Goal: Navigation & Orientation: Find specific page/section

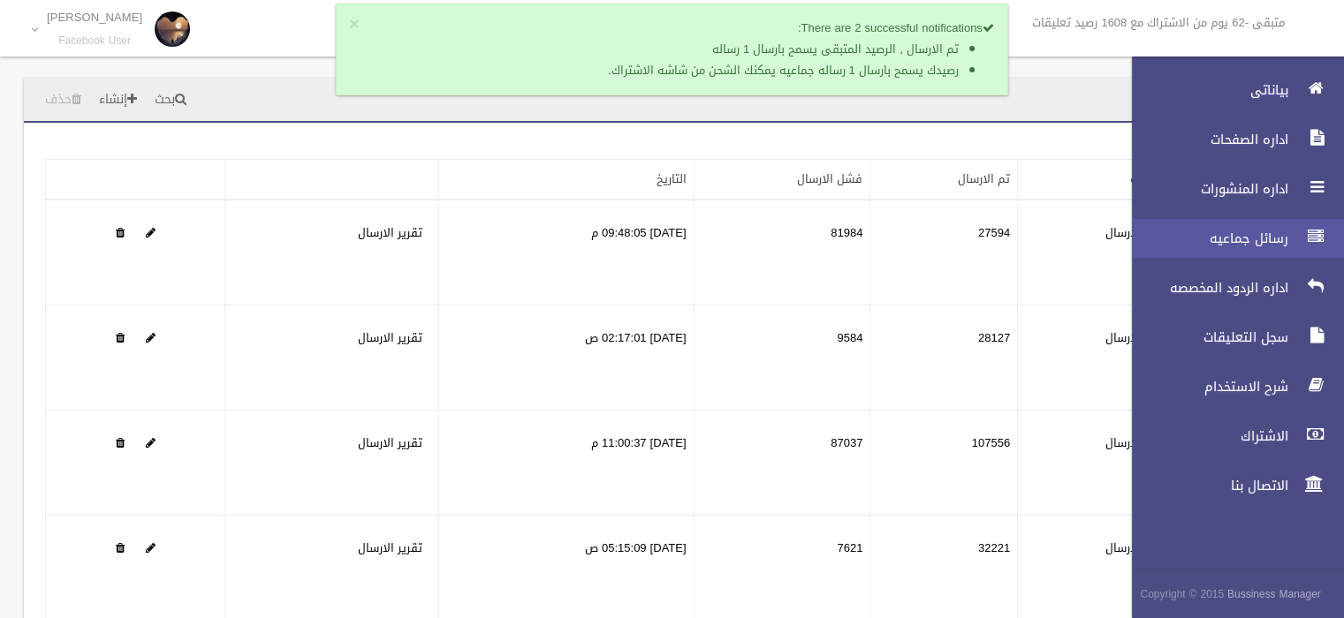
click at [1312, 239] on icon at bounding box center [1316, 236] width 16 height 35
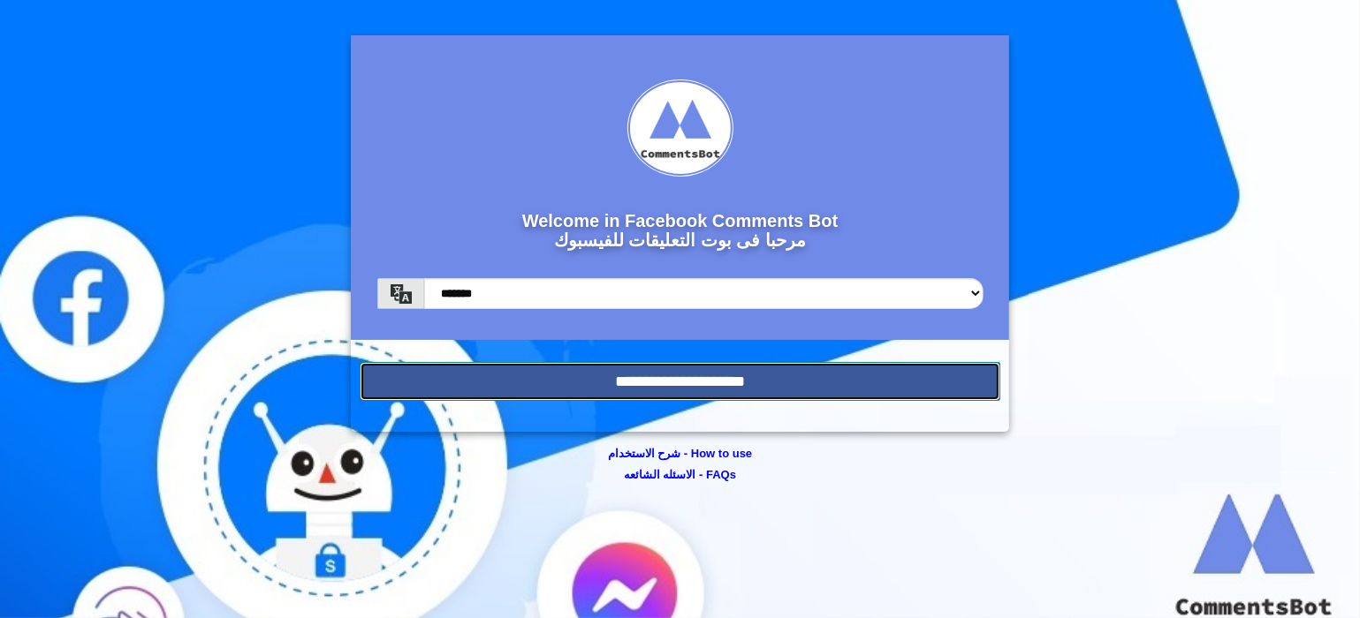
click at [648, 363] on input "**********" at bounding box center [680, 381] width 641 height 39
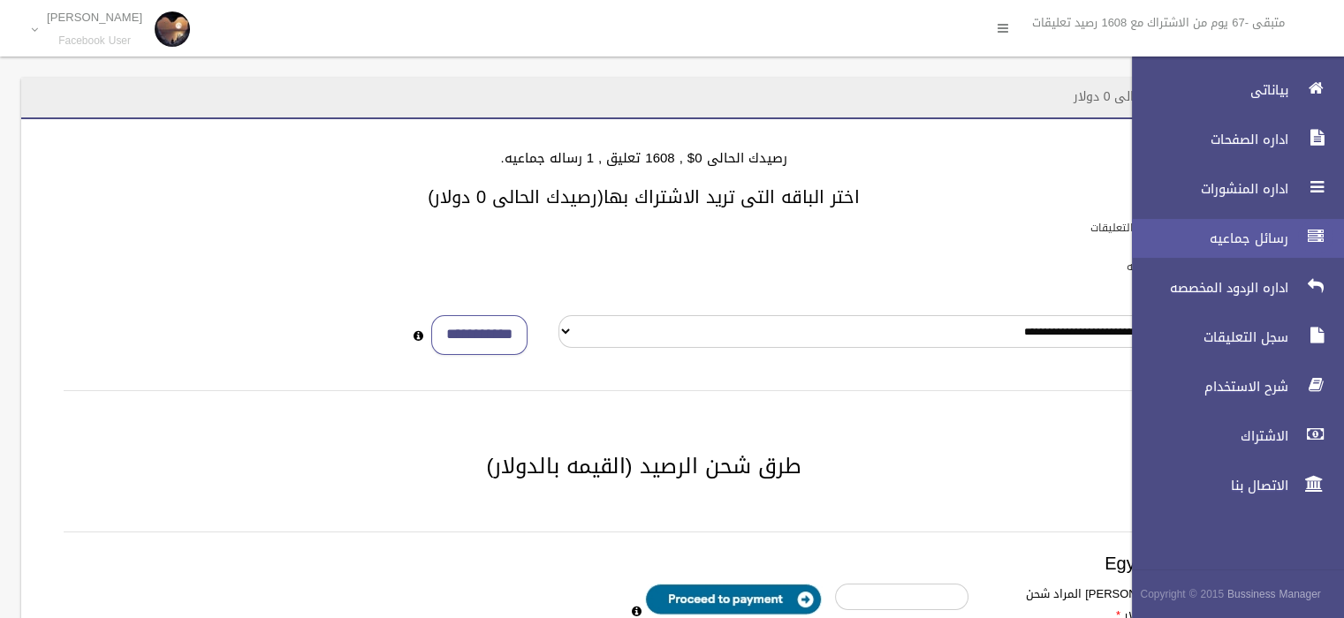
click at [1310, 231] on icon at bounding box center [1316, 236] width 16 height 35
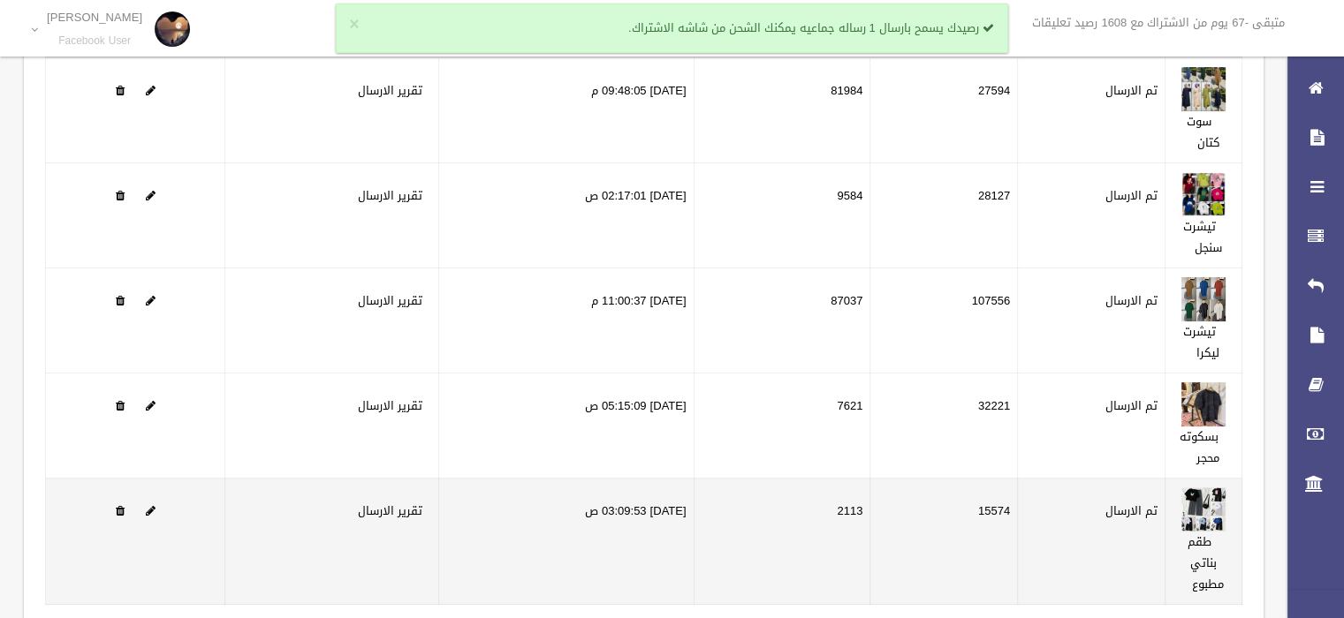
scroll to position [292, 0]
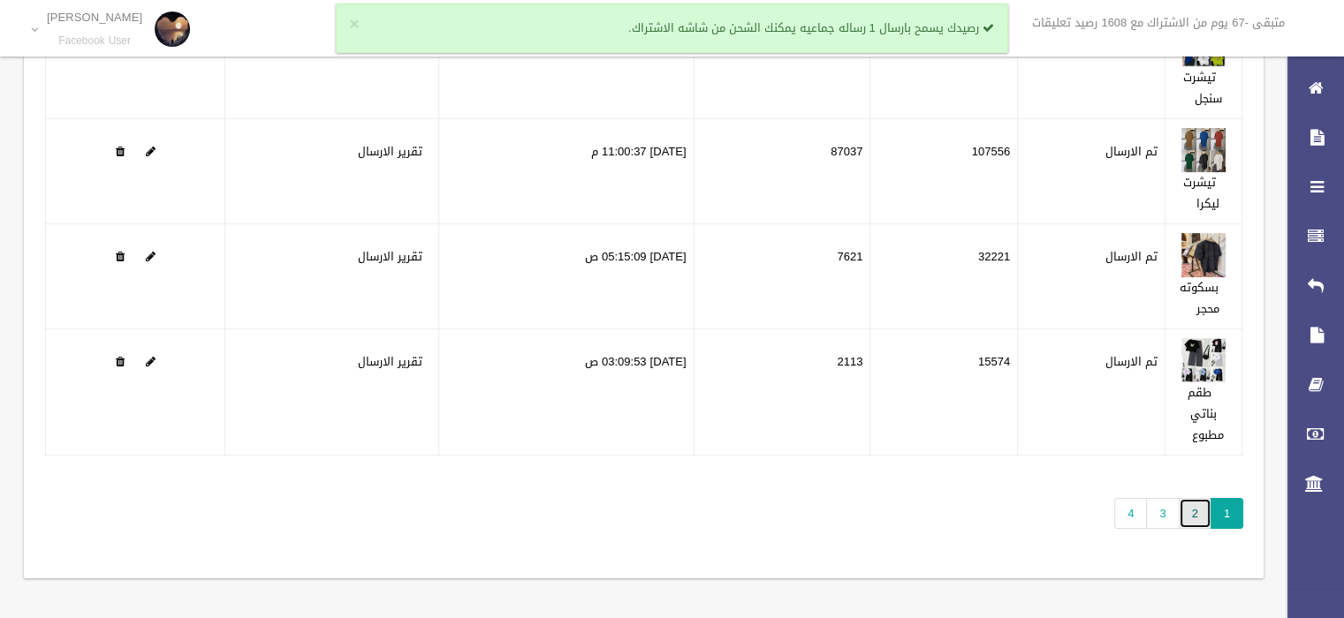
click at [1182, 512] on link "2" at bounding box center [1195, 513] width 33 height 31
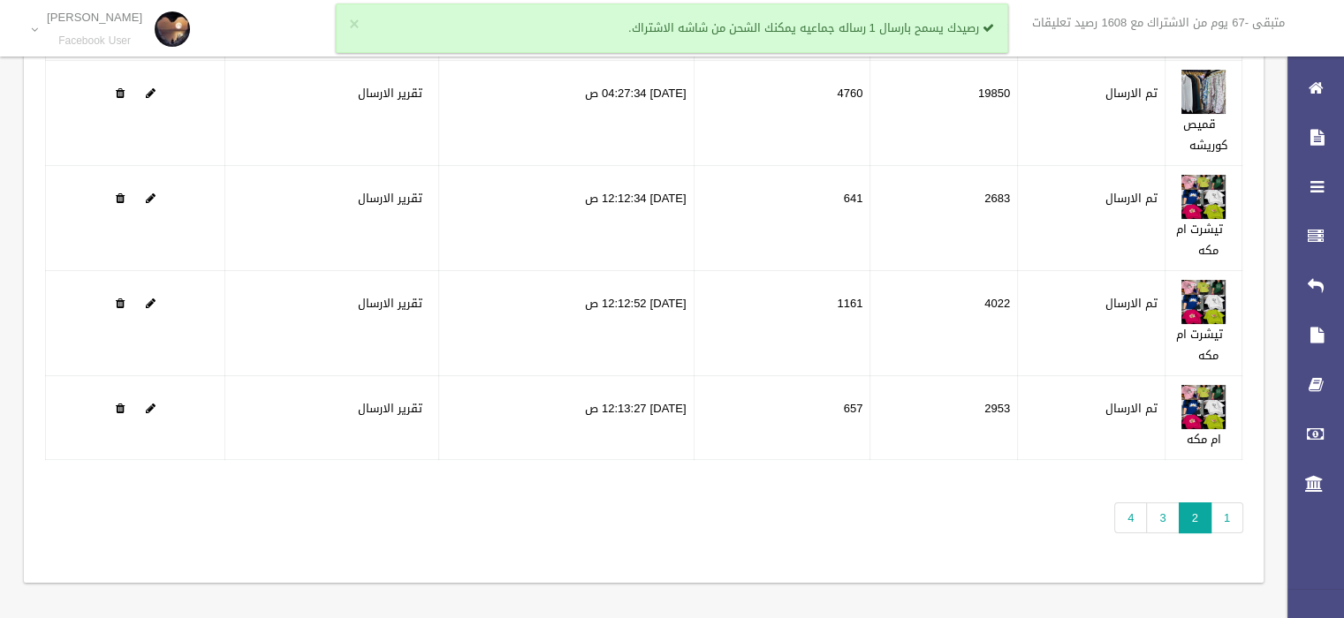
scroll to position [249, 0]
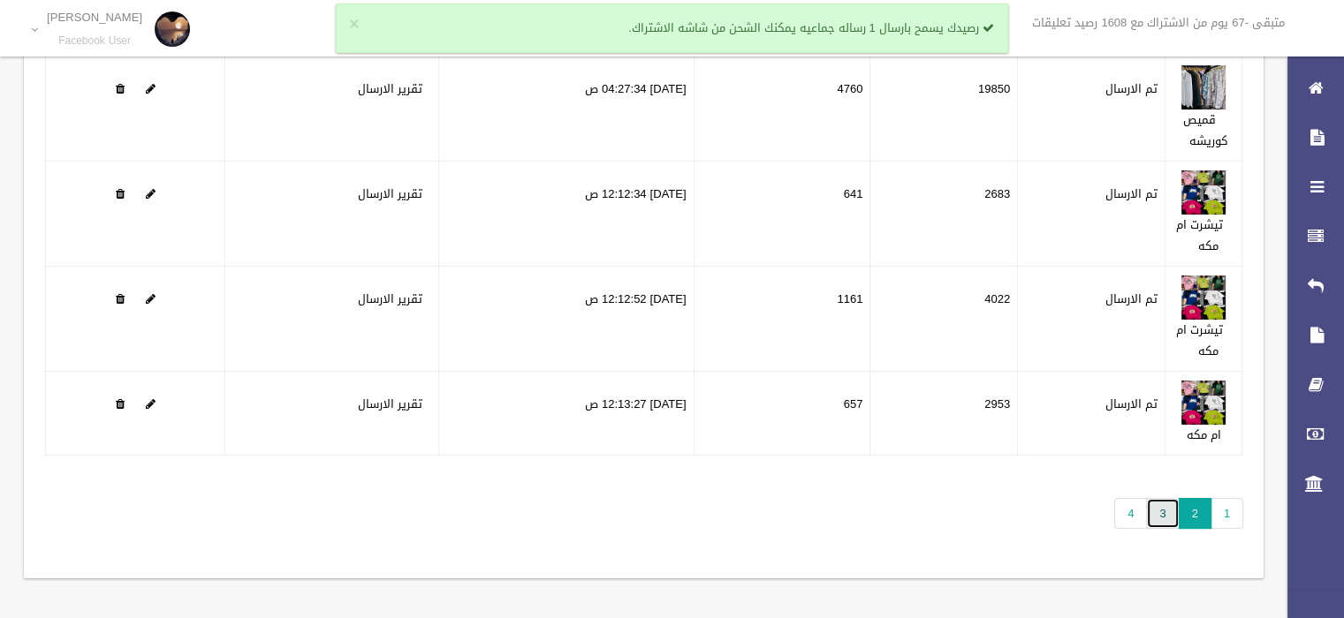
click at [1160, 507] on link "3" at bounding box center [1162, 513] width 33 height 31
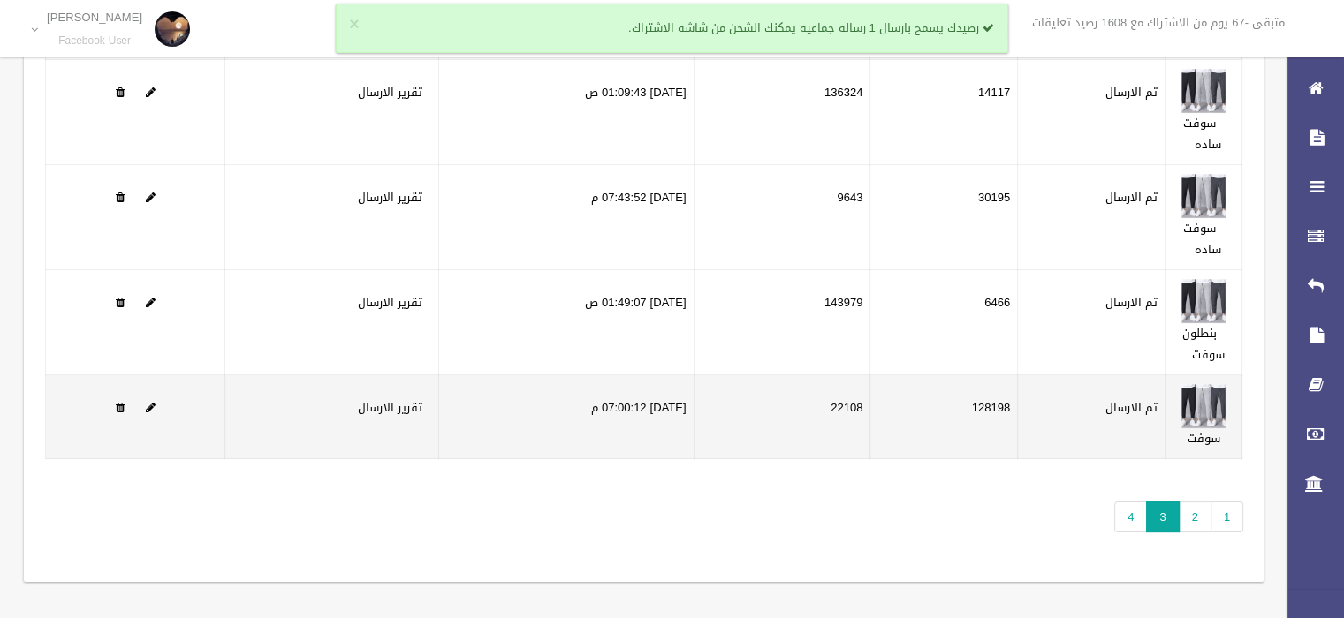
scroll to position [249, 0]
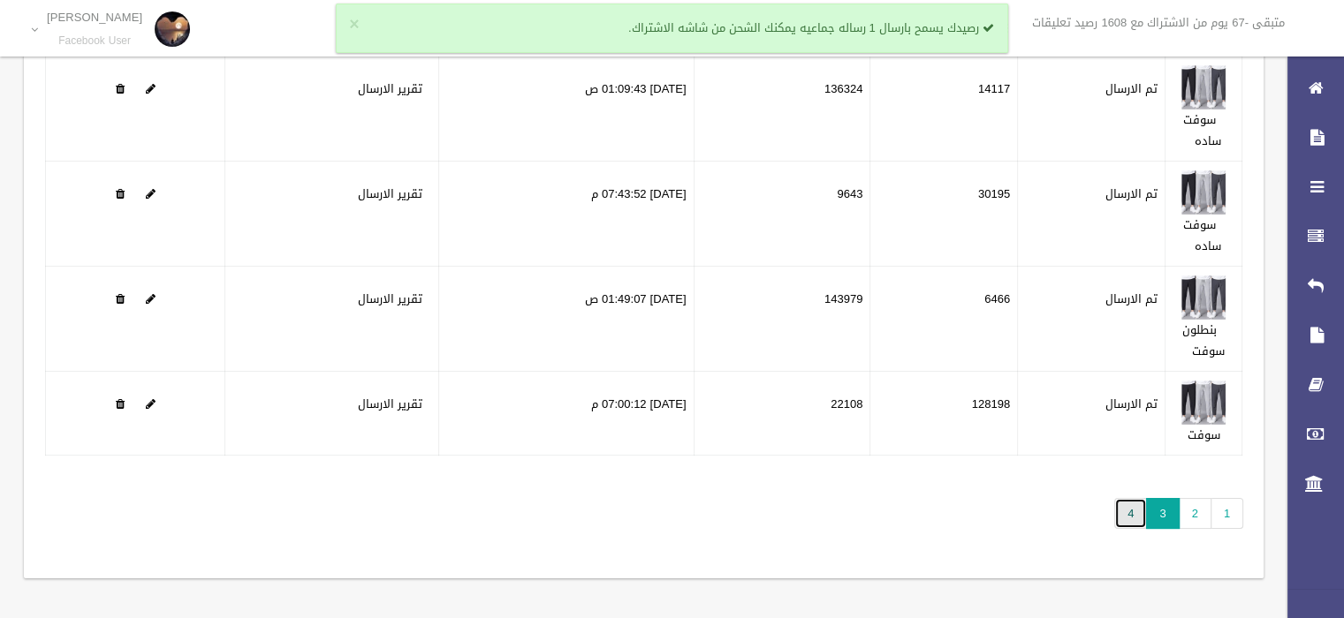
click at [1123, 508] on link "4" at bounding box center [1130, 513] width 33 height 31
